Goal: Task Accomplishment & Management: Use online tool/utility

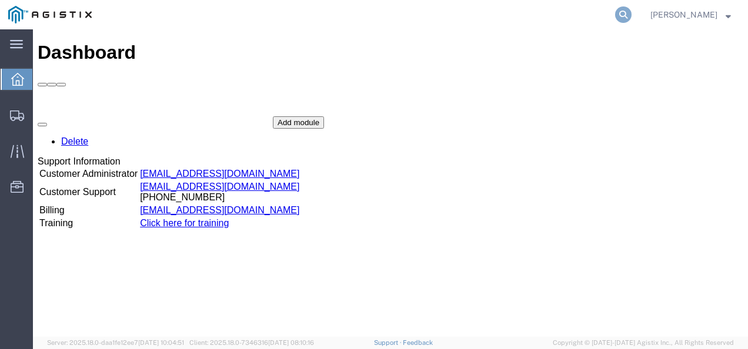
click at [631, 11] on icon at bounding box center [623, 14] width 16 height 16
paste input "56683692"
type input "56683692"
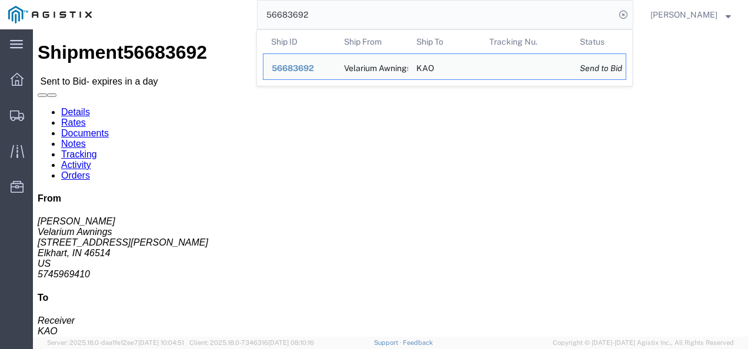
click div "Leg 1 - Truckload Vehicle 1: Standard Dry Van (53 Feet) Number of trucks: 1"
click at [363, 25] on input "56683692" at bounding box center [435, 15] width 357 height 28
click div "Leg 1 - Truckload Vehicle 1: Standard Dry Van (53 Feet) Number of trucks: 1"
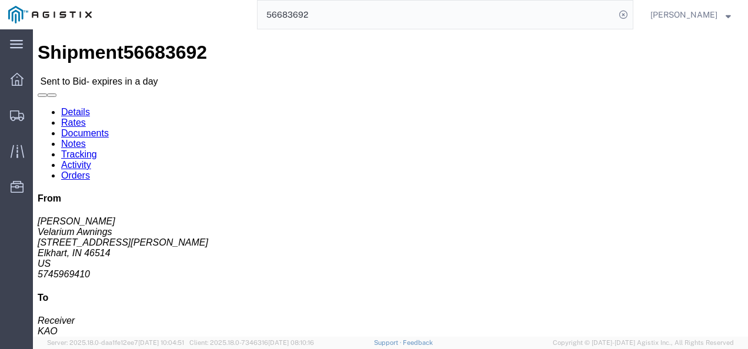
click link "Rates"
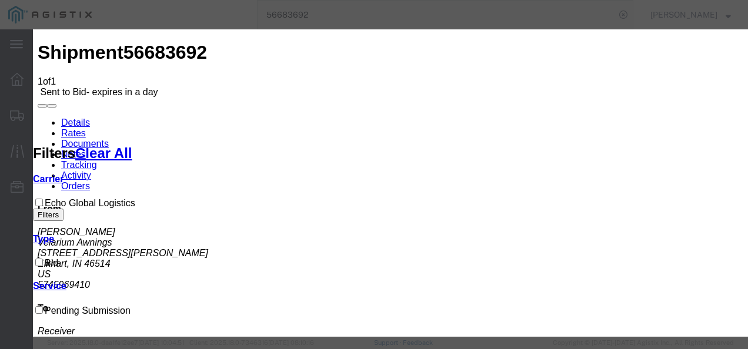
drag, startPoint x: 240, startPoint y: 138, endPoint x: 240, endPoint y: 145, distance: 7.1
select select "4622"
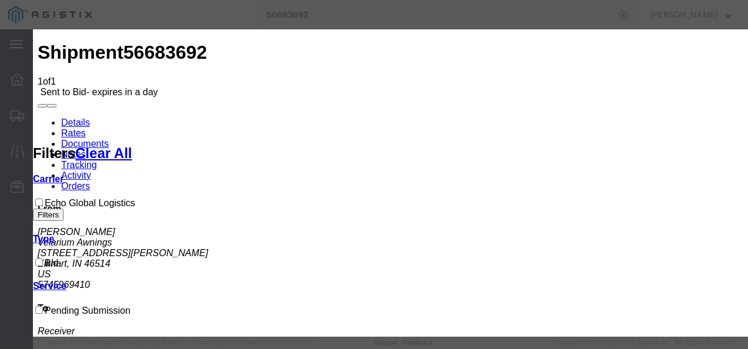
drag, startPoint x: 447, startPoint y: 129, endPoint x: 444, endPoint y: 146, distance: 16.6
select select "13989"
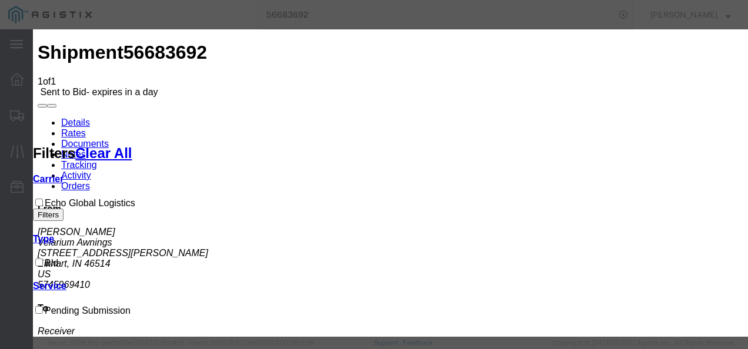
drag, startPoint x: 524, startPoint y: 183, endPoint x: 537, endPoint y: 181, distance: 13.1
type input "981273987"
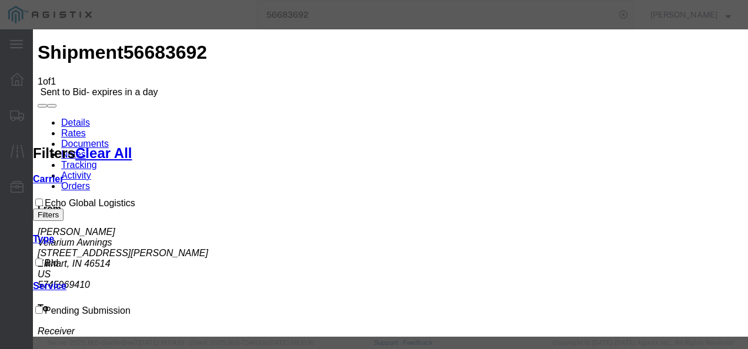
type input "1400"
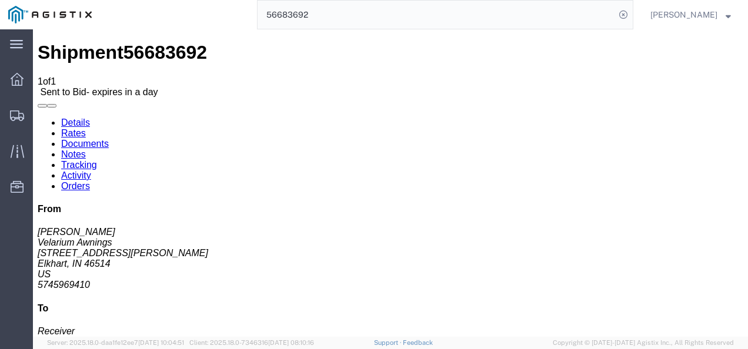
drag, startPoint x: 350, startPoint y: 218, endPoint x: 414, endPoint y: 276, distance: 85.7
